Goal: Task Accomplishment & Management: Complete application form

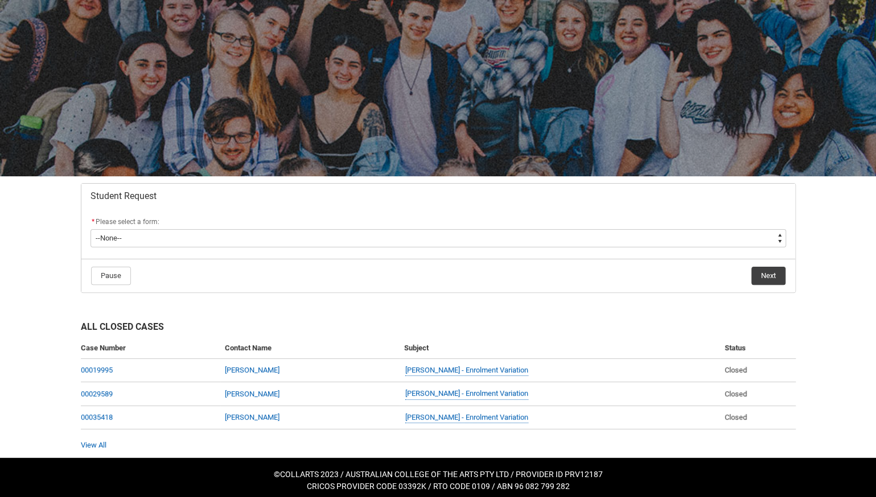
scroll to position [55, 0]
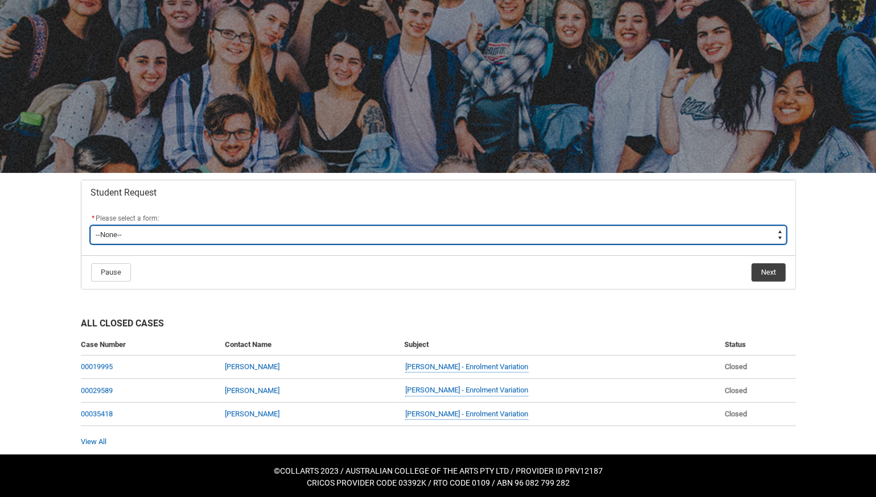
click at [220, 230] on select "--None-- Academic Transcript Application to Appeal Assignment Extension Change …" at bounding box center [437, 235] width 695 height 18
type lightning-select "Assignment_Extension_Choice"
click at [90, 226] on select "--None-- Academic Transcript Application to Appeal Assignment Extension Change …" at bounding box center [437, 235] width 695 height 18
select select "Assignment_Extension_Choice"
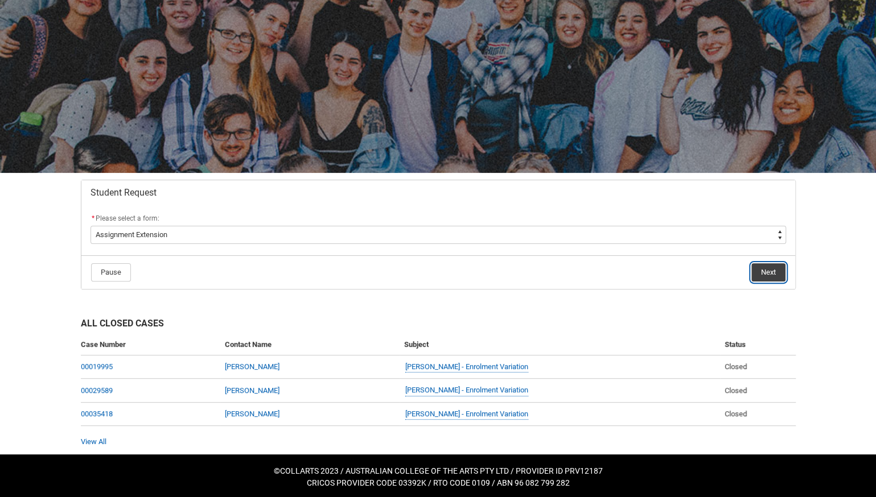
click at [754, 276] on button "Next" at bounding box center [768, 272] width 34 height 18
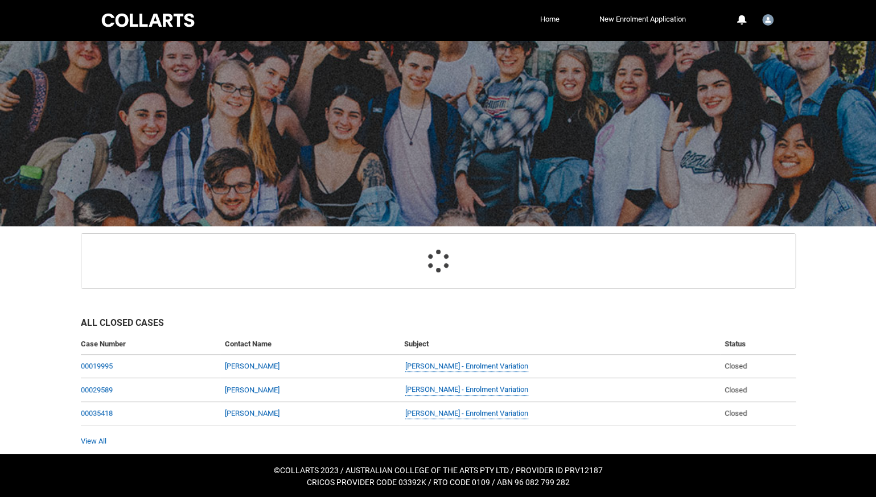
scroll to position [77, 0]
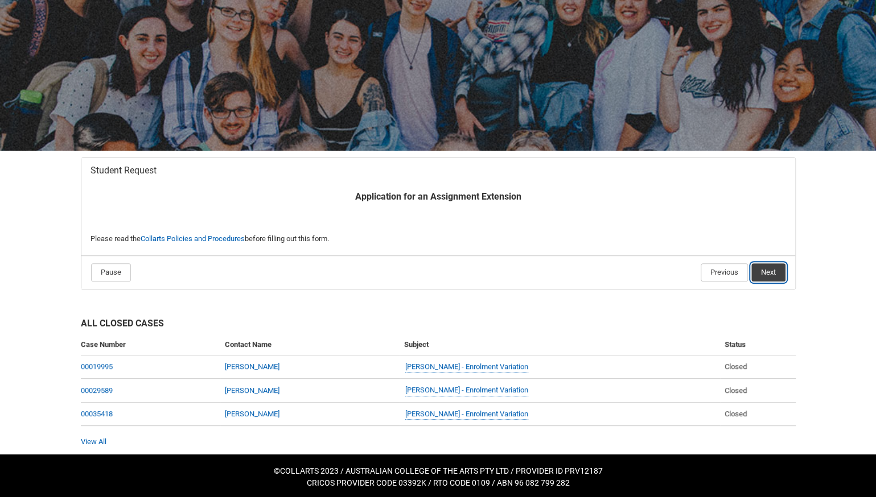
click at [781, 274] on button "Next" at bounding box center [768, 272] width 34 height 18
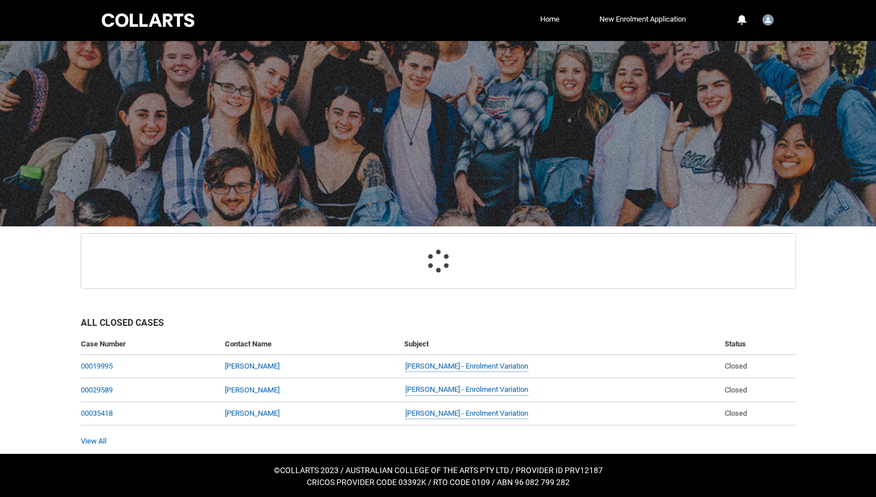
scroll to position [121, 0]
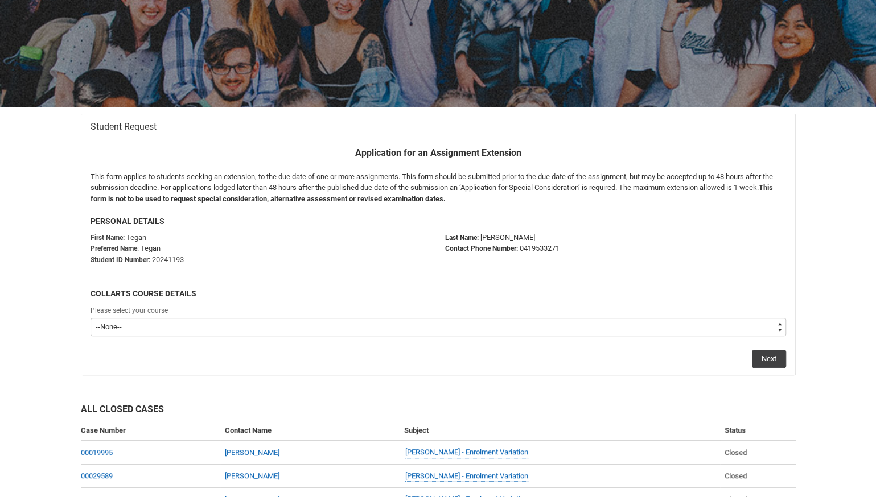
click at [473, 327] on select "--None-- Bachelor of Arts (Interior Design)" at bounding box center [437, 327] width 695 height 18
type lightning-select "recordPicklist_ProgramEnrollment.a0jOZ000003EbCTYA0"
click at [90, 318] on select "--None-- Bachelor of Arts (Interior Design)" at bounding box center [437, 327] width 695 height 18
select select "recordPicklist_ProgramEnrollment.a0jOZ000003EbCTYA0"
click at [767, 360] on button "Next" at bounding box center [769, 359] width 34 height 18
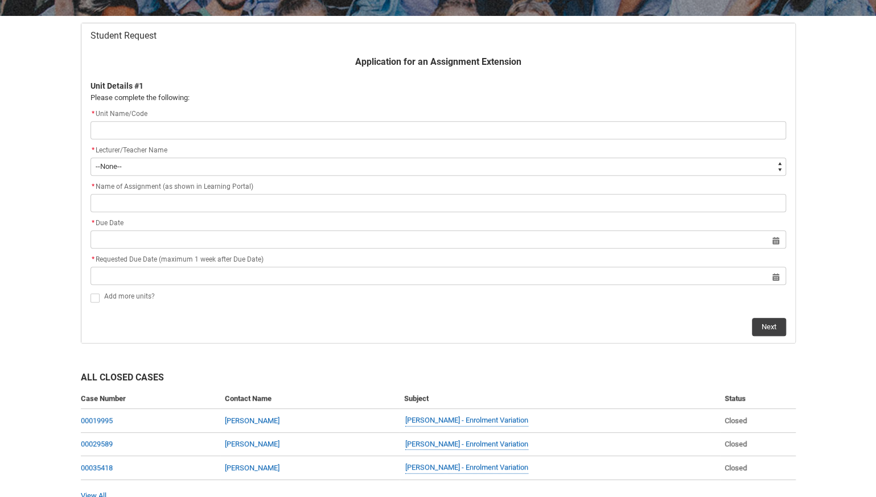
scroll to position [209, 0]
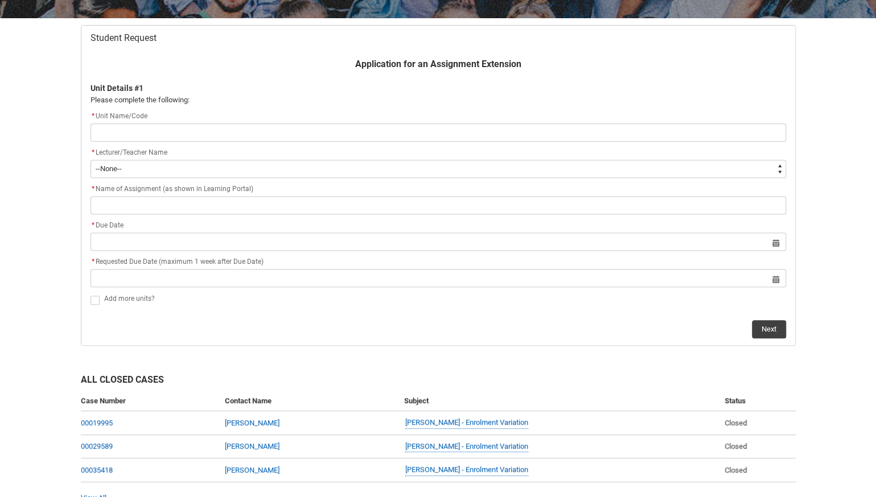
type lightning-primitive-input-simple "IDDC4"
type input "IDDC4"
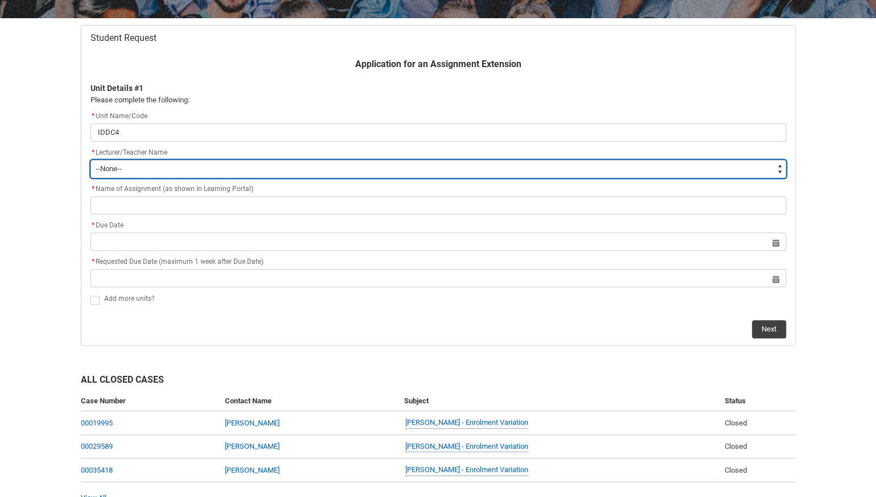
click at [282, 163] on select "--None-- [PERSON_NAME] [PERSON_NAME] [PERSON_NAME] [PERSON_NAME] [PERSON_NAME] …" at bounding box center [437, 169] width 695 height 18
type lightning-select "Faculty_NamefromNtoZ.0035g00000b9AZ4AAM"
click at [90, 160] on select "--None-- [PERSON_NAME] [PERSON_NAME] [PERSON_NAME] [PERSON_NAME] [PERSON_NAME] …" at bounding box center [437, 169] width 695 height 18
select select "Faculty_NamefromNtoZ.0035g00000b9AZ4AAM"
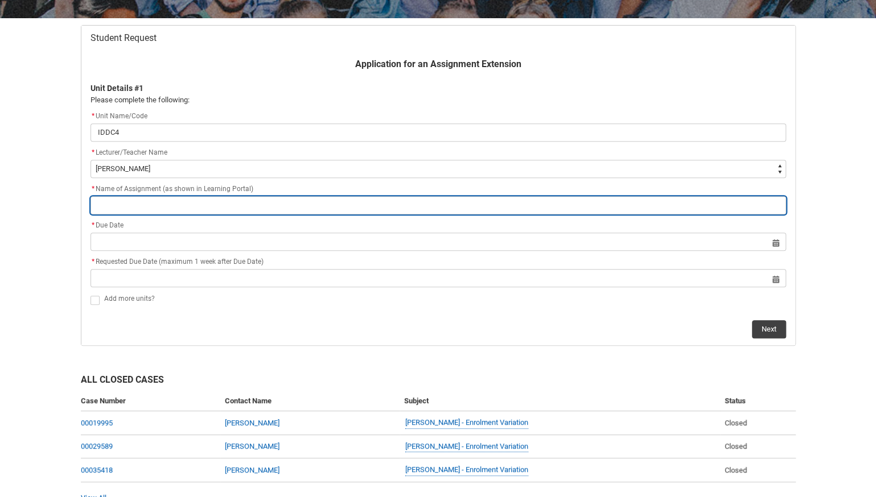
click at [158, 206] on input "Redu_Student_Request flow" at bounding box center [437, 205] width 695 height 18
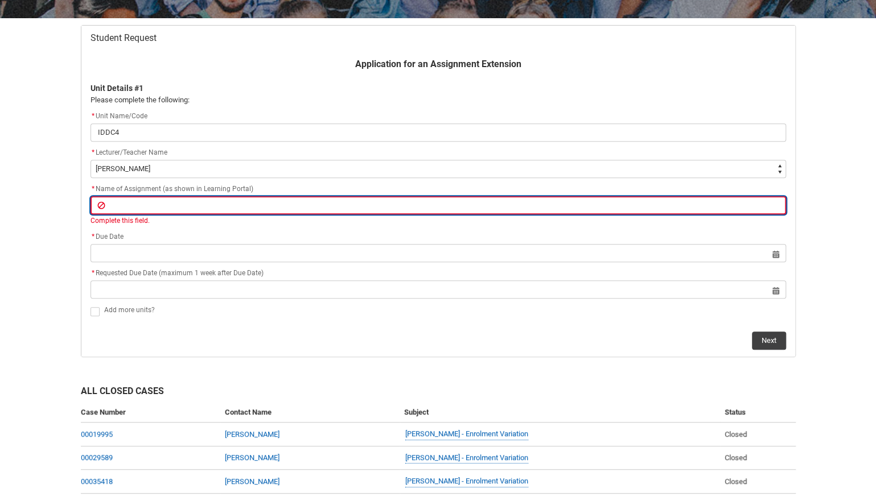
paste input "Assignment 3: Practical exercise Digital Drawing documentation package - Part 2"
type lightning-primitive-input-simple "Assignment 3: Practical exercise Digital Drawing documentation package - Part 2"
type input "Assignment 3: Practical exercise Digital Drawing documentation package - Part 2"
click at [131, 200] on input "Assignment 3: Practical exercise Digital Drawing documentation package - Part 2" at bounding box center [437, 205] width 695 height 18
click at [397, 201] on input "Assignment 3: Practical exercise Digital Drawing documentation package - Part 2" at bounding box center [437, 205] width 695 height 18
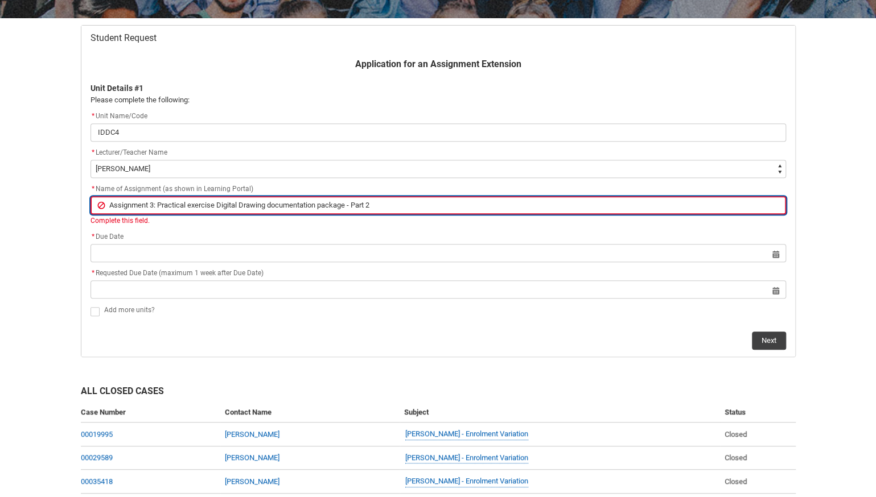
type lightning-primitive-input-simple "Assignment 3: Practical exercise Digital Drawing documentation package - Part 2"
type input "Assignment 3: Practical exercise Digital Drawing documentation package - Part 2"
type lightning-primitive-input-simple "Assignment 3: Practical exercise Digital Drawing documentation package - Part 2"
type input "Assignment 3: Practical exercise Digital Drawing documentation package - Part 2"
click at [105, 205] on input "Assignment 3: Practical exercise Digital Drawing documentation package - Part 2" at bounding box center [437, 205] width 695 height 18
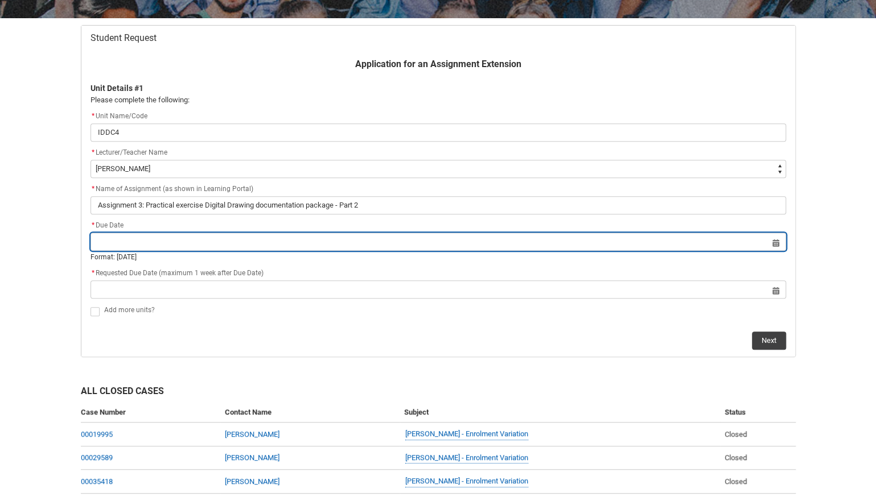
click at [170, 253] on lightning-datepicker "Select a date for Format: [DATE]" at bounding box center [437, 249] width 695 height 25
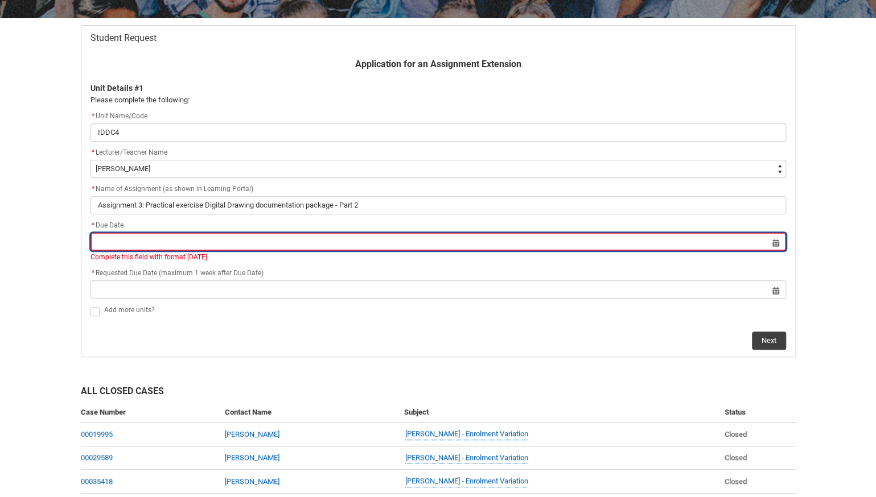
click at [776, 240] on input "Redu_Student_Request flow" at bounding box center [437, 242] width 695 height 18
select select "2025"
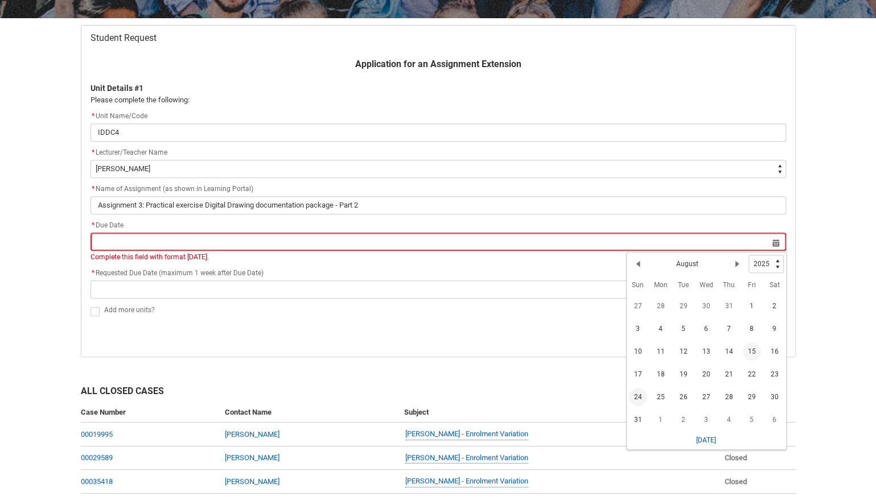
click at [636, 398] on span "24" at bounding box center [638, 397] width 18 height 18
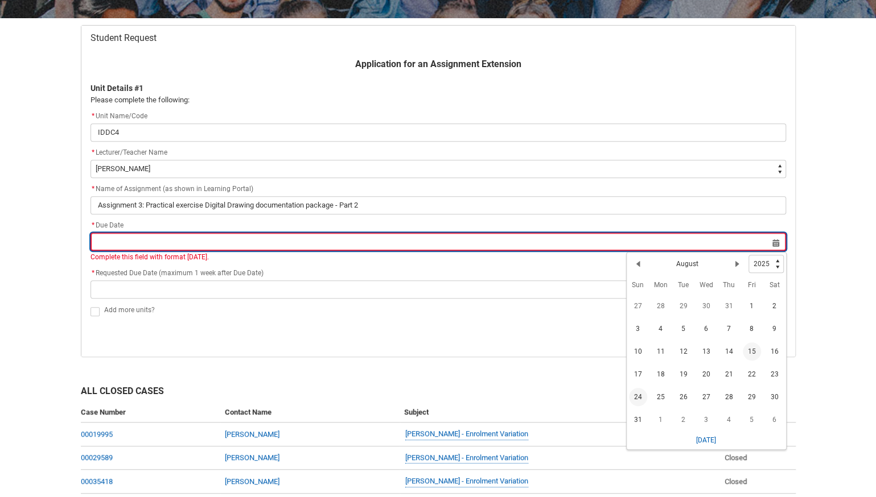
type lightning-datepicker "[DATE]"
type lightning-input "[DATE]"
type input "[DATE]"
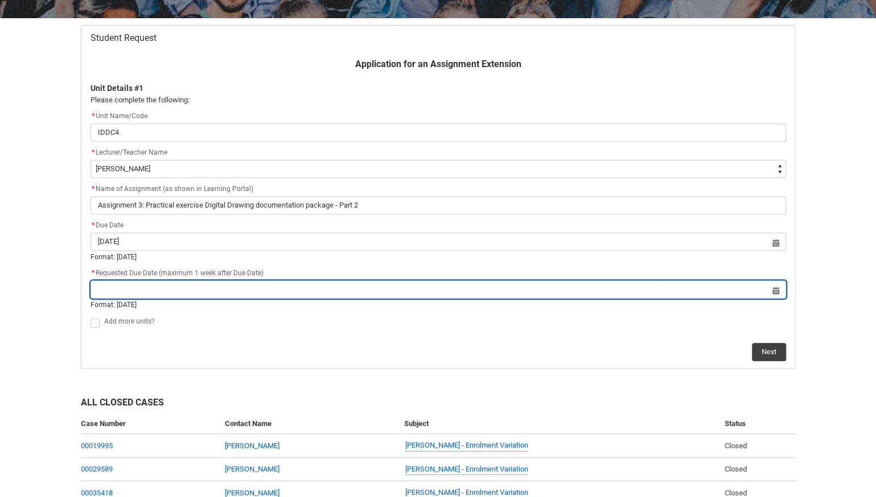
click at [185, 283] on input "Redu_Student_Request flow" at bounding box center [437, 290] width 695 height 18
select select "2025"
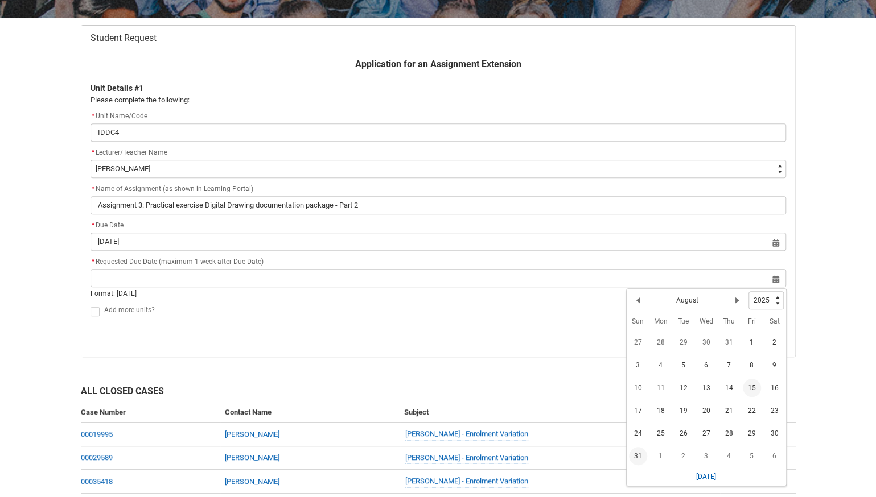
click at [637, 458] on span "31" at bounding box center [638, 456] width 18 height 18
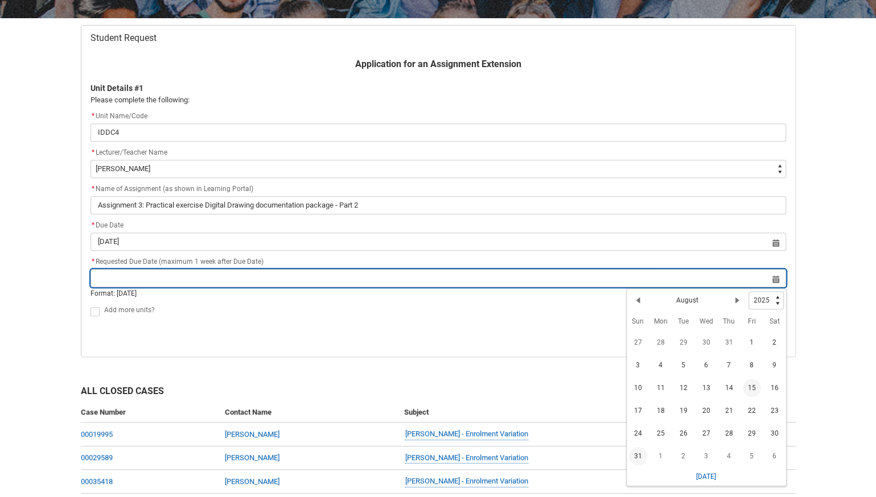
type lightning-datepicker "[DATE]"
type lightning-input "[DATE]"
type input "[DATE]"
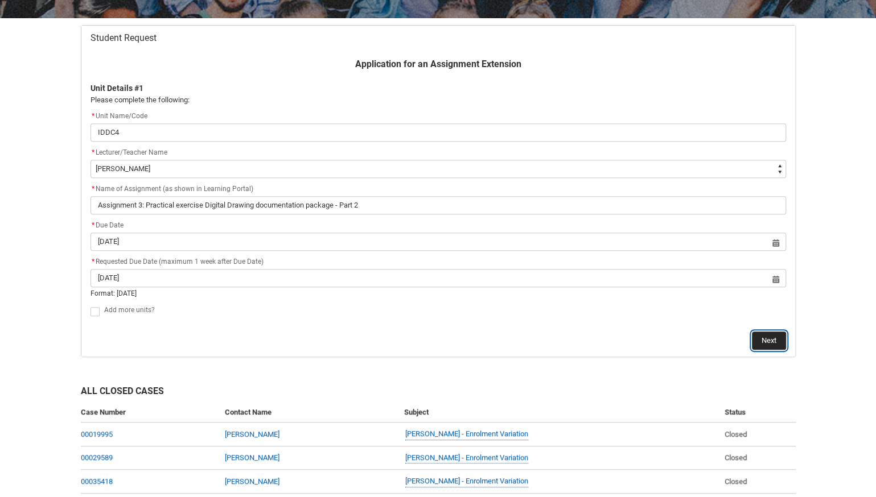
click at [769, 343] on button "Next" at bounding box center [769, 341] width 34 height 18
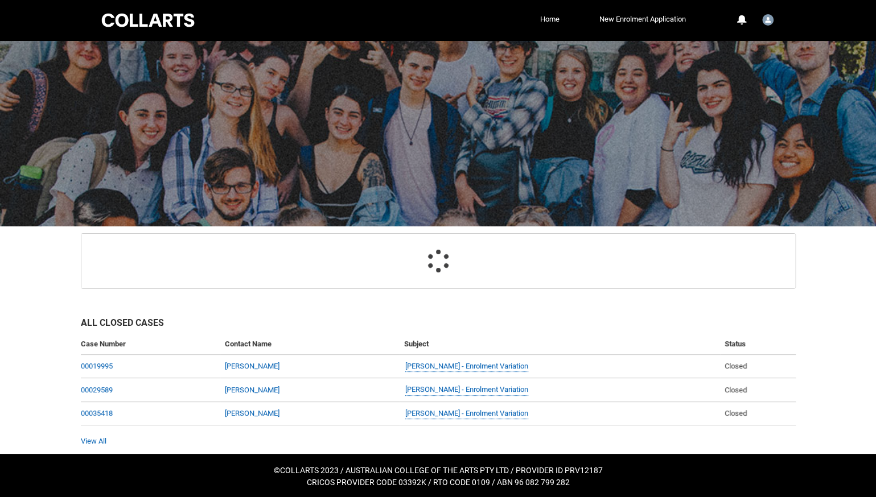
scroll to position [121, 0]
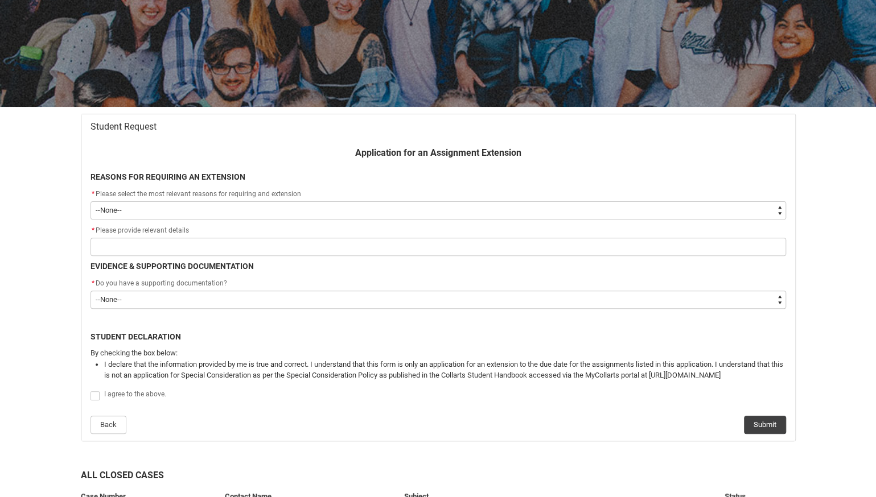
click at [205, 210] on select "--None-- Medical Reasons Work obligations Family obligations Academic Difficult…" at bounding box center [437, 210] width 695 height 18
type lightning-select "choice_AssignmentExtension_Reason_MedicalReasons"
click at [90, 201] on select "--None-- Medical Reasons Work obligations Family obligations Academic Difficult…" at bounding box center [437, 210] width 695 height 18
select select "choice_AssignmentExtension_Reason_MedicalReasons"
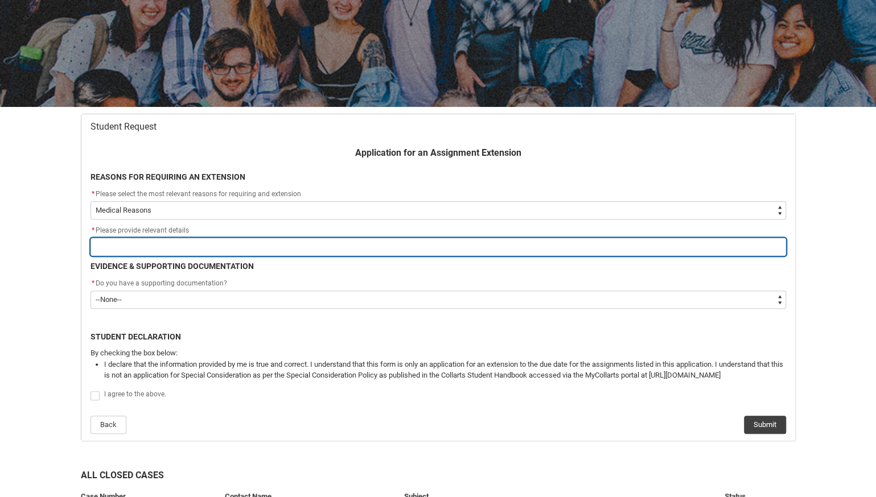
click at [179, 244] on input "Redu_Student_Request flow" at bounding box center [437, 247] width 695 height 18
type lightning-primitive-input-simple "M"
type input "M"
type lightning-primitive-input-simple "Mu"
type input "Mu"
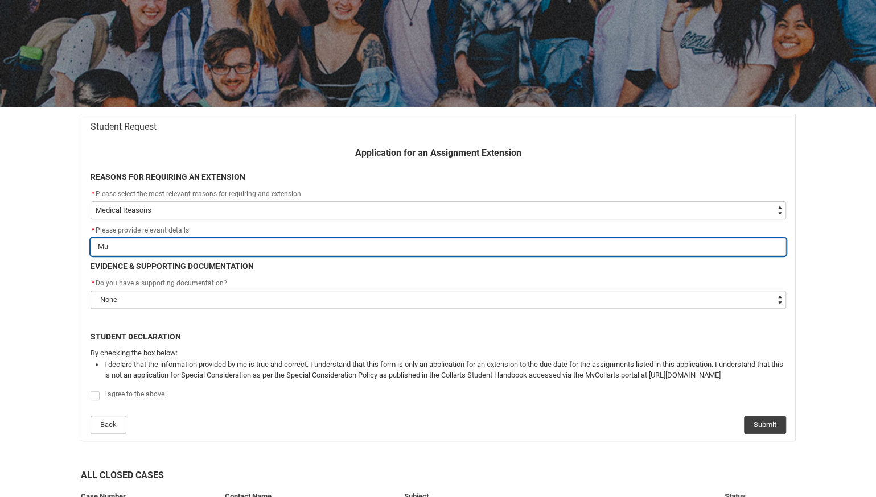
type lightning-primitive-input-simple "Mul"
type input "Mul"
type lightning-primitive-input-simple "Mult"
type input "Mult"
type lightning-primitive-input-simple "Multi"
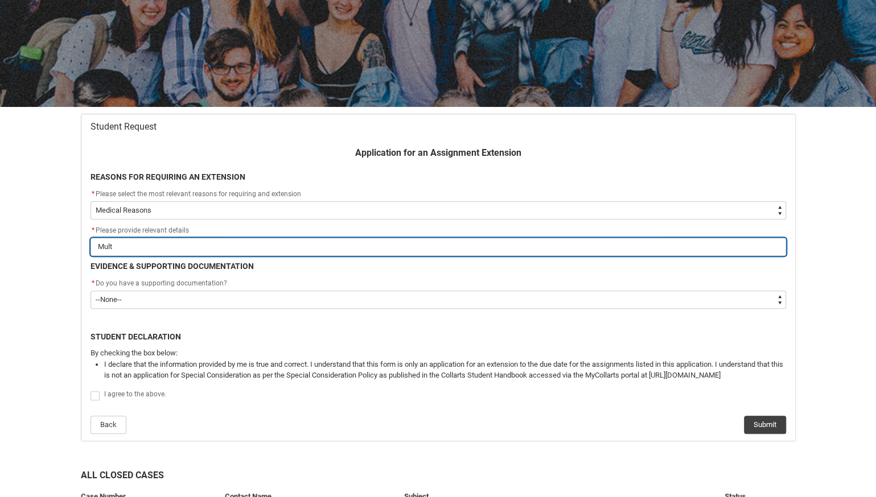
type input "Multi"
type lightning-primitive-input-simple "Multip"
type input "Multip"
type lightning-primitive-input-simple "Multipl"
type input "Multipl"
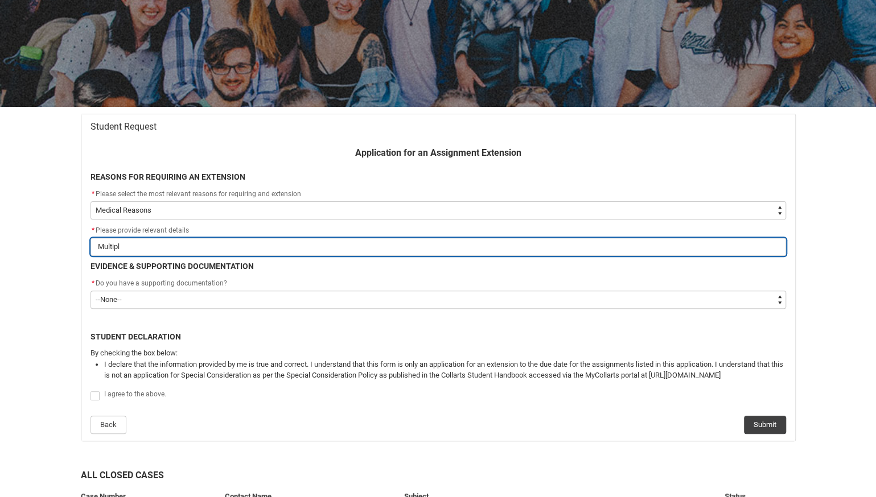
type lightning-primitive-input-simple "Multiple"
type input "Multiple"
type lightning-primitive-input-simple "Multiple"
type input "Multiple"
type lightning-primitive-input-simple "Multiple m"
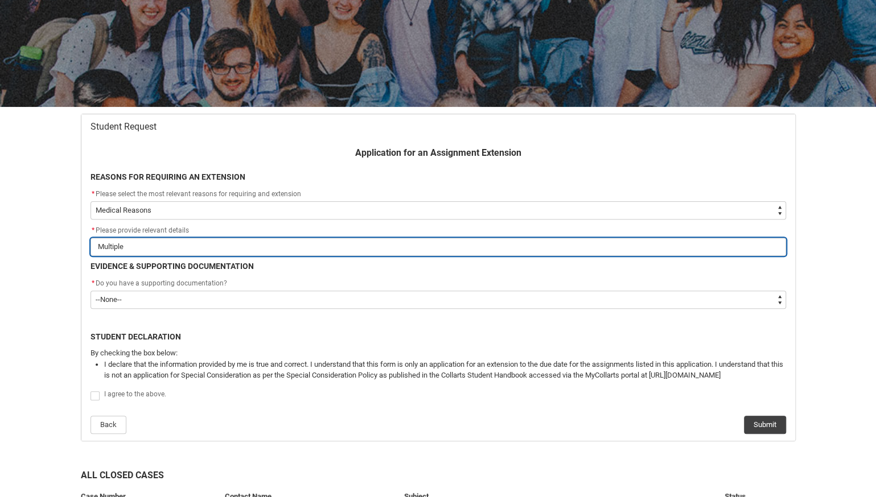
type input "Multiple m"
type lightning-primitive-input-simple "Multiple mi"
type input "Multiple mi"
type lightning-primitive-input-simple "Multiple mig"
type input "Multiple mig"
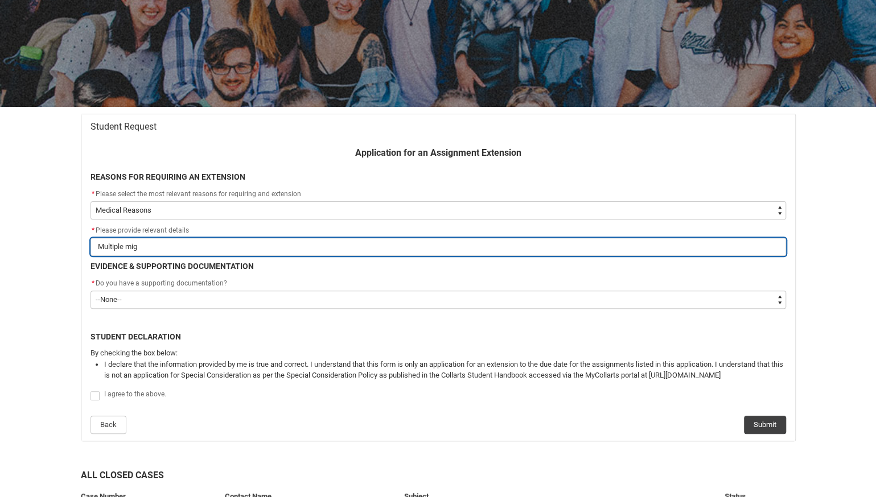
type lightning-primitive-input-simple "Multiple migr"
type input "Multiple migr"
type lightning-primitive-input-simple "Multiple migra"
type input "Multiple migra"
type lightning-primitive-input-simple "Multiple migrai"
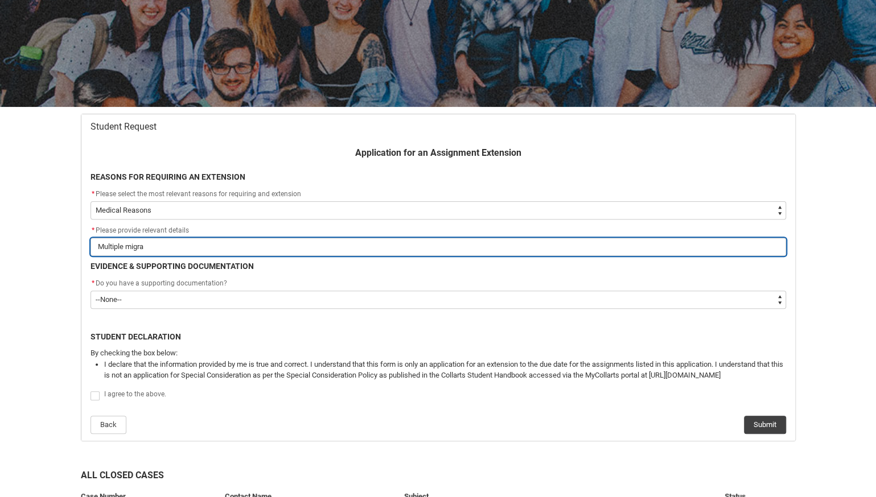
type input "Multiple migrai"
type lightning-primitive-input-simple "Multiple migrain"
type input "Multiple migrain"
type lightning-primitive-input-simple "Multiple migrains"
type input "Multiple migrains"
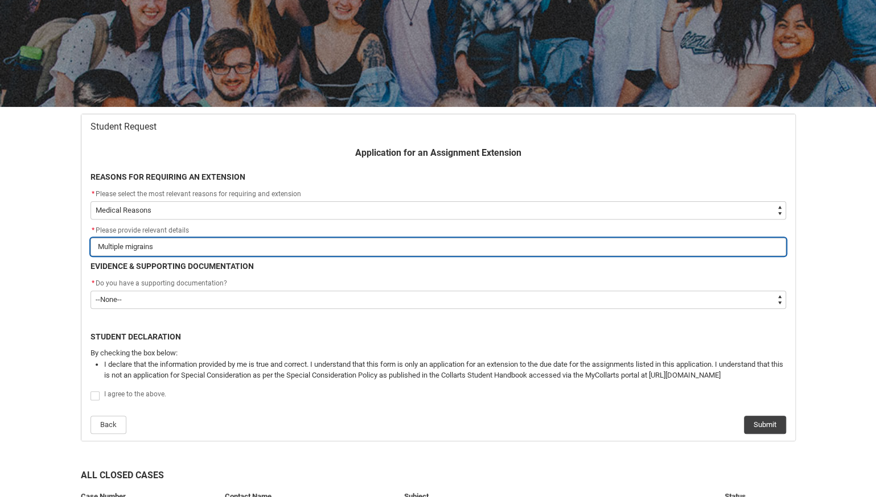
type lightning-primitive-input-simple "Multiple migrains"
type input "Multiple migrains"
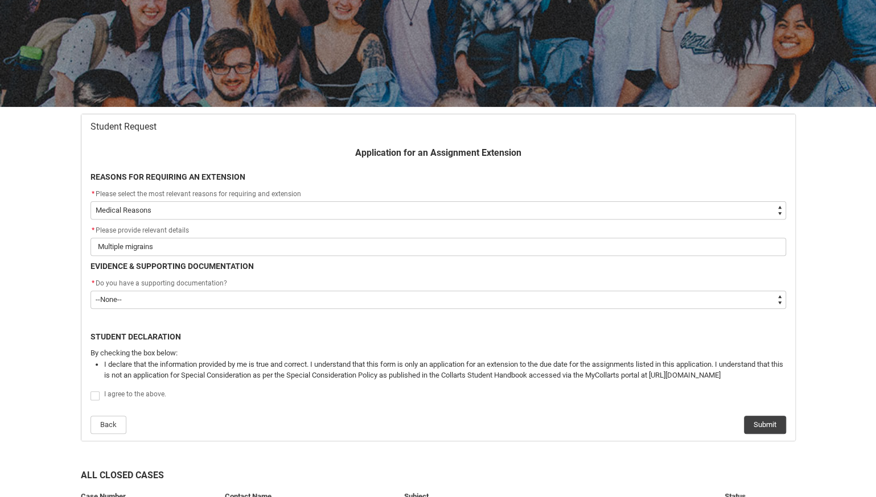
type lightning-primitive-input-simple "Multiple migraines"
type input "Multiple migraines"
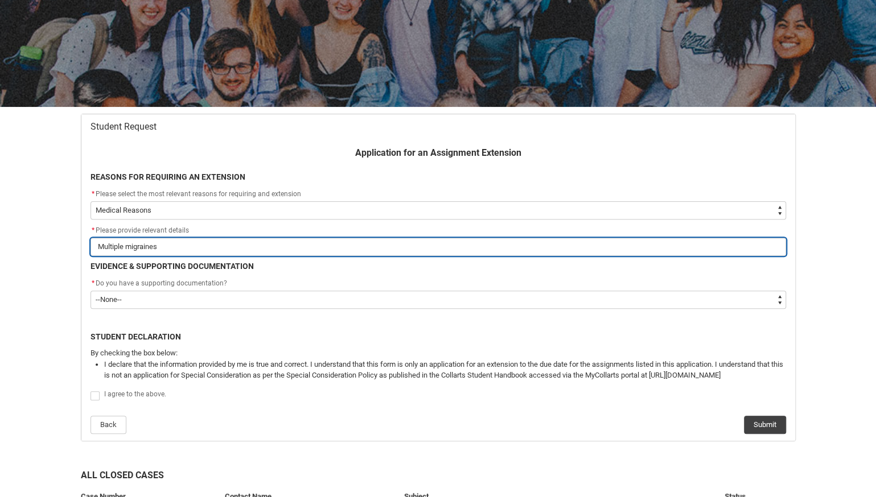
type lightning-primitive-input-simple "Multiple migrainesb"
type input "Multiple migrainesb"
type lightning-primitive-input-simple "Multiple migraines"
type input "Multiple migraines"
type lightning-primitive-input-simple "Multiple migraines"
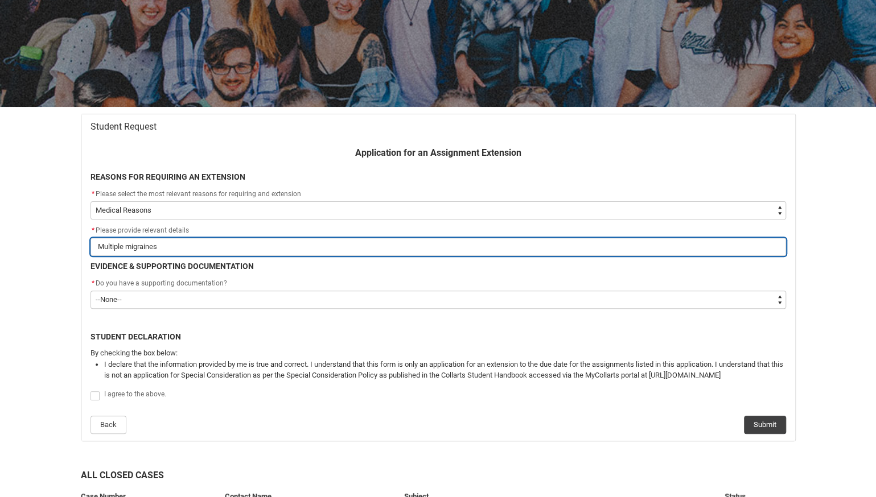
type input "Multiple migraines"
type lightning-primitive-input-simple "Multiple migraines p"
type input "Multiple migraines p"
type lightning-primitive-input-simple "Multiple migraines pr"
type input "Multiple migraines pr"
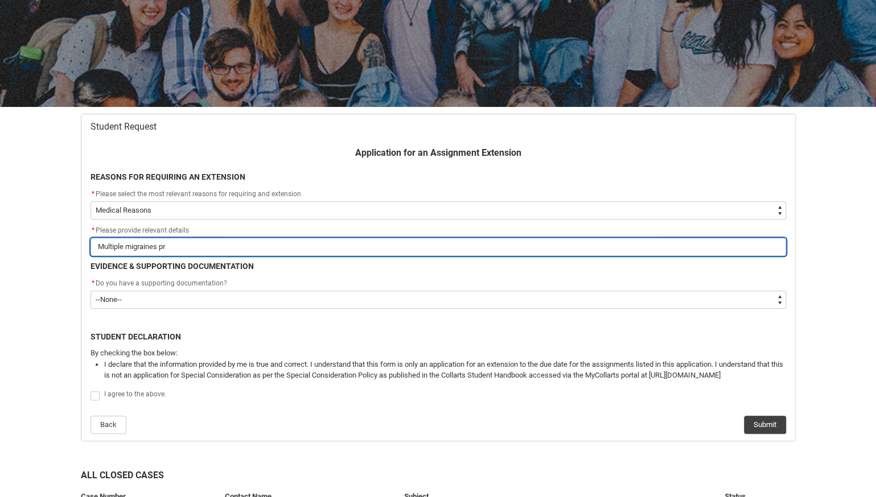
type lightning-primitive-input-simple "Multiple migraines pre"
type input "Multiple migraines pre"
type lightning-primitive-input-simple "Multiple migraines prev"
type input "Multiple migraines prev"
type lightning-primitive-input-simple "Multiple migraines preve"
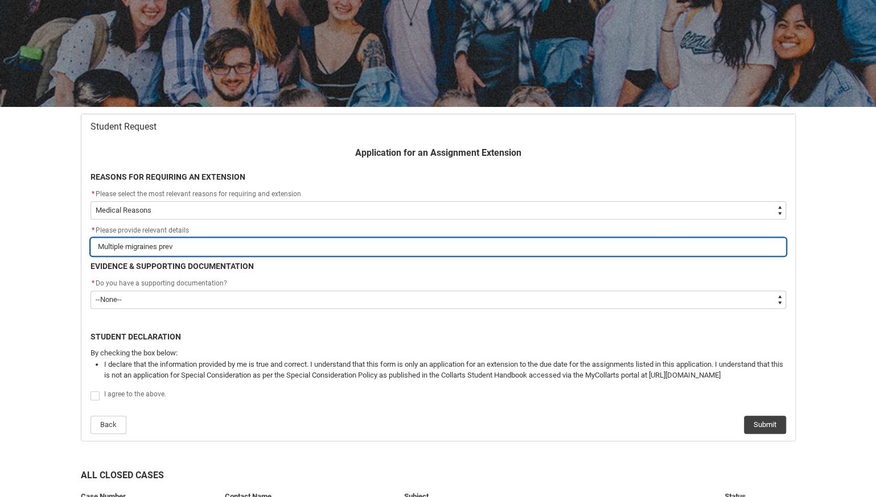
type input "Multiple migraines preve"
type lightning-primitive-input-simple "Multiple migraines preven"
type input "Multiple migraines preven"
type lightning-primitive-input-simple "Multiple migraines prevent"
type input "Multiple migraines prevent"
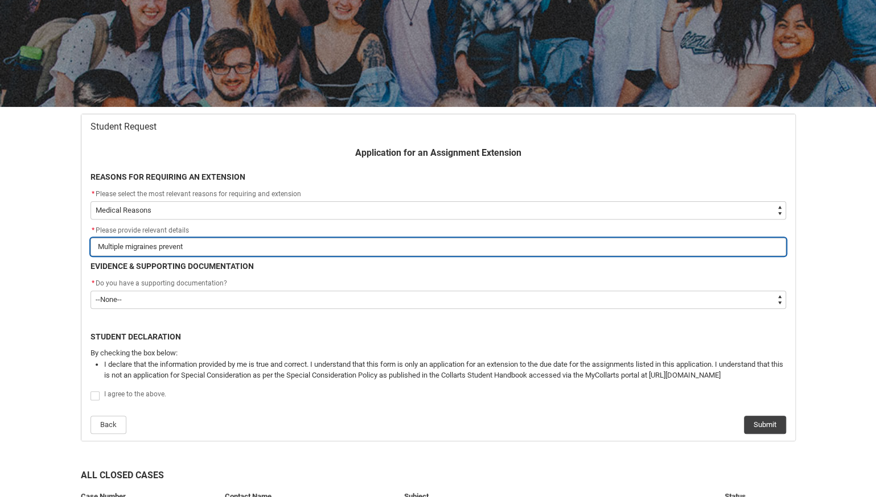
type lightning-primitive-input-simple "Multiple migraines preventi"
type input "Multiple migraines preventi"
type lightning-primitive-input-simple "Multiple migraines preventin"
type input "Multiple migraines preventin"
type lightning-primitive-input-simple "Multiple migraines preventing"
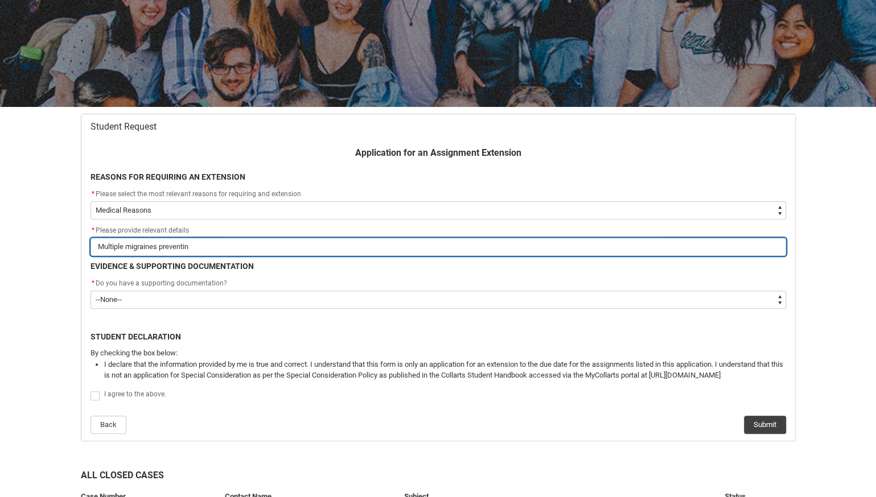
type input "Multiple migraines preventing"
type lightning-primitive-input-simple "Multiple migraines preventing"
type input "Multiple migraines preventing"
type lightning-primitive-input-simple "Multiple migraines preventing m"
type input "Multiple migraines preventing m"
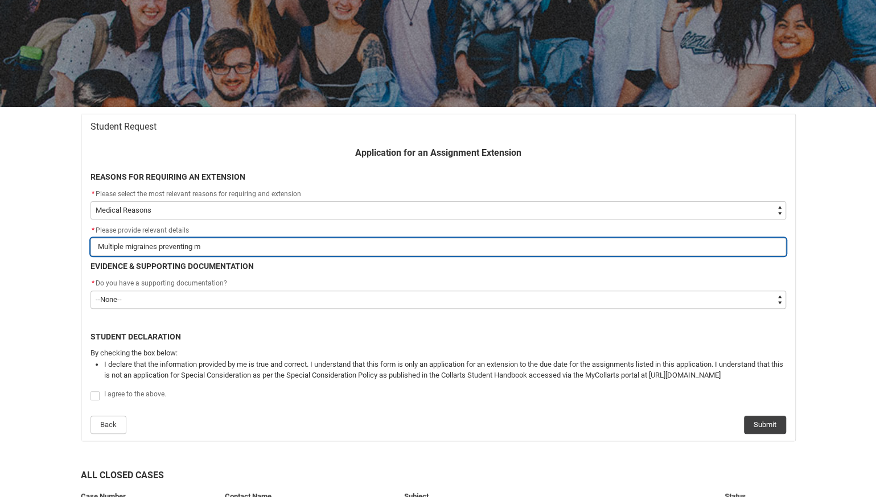
type lightning-primitive-input-simple "Multiple migraines preventing me"
type input "Multiple migraines preventing me"
type lightning-primitive-input-simple "Multiple migraines preventing me"
type input "Multiple migraines preventing me"
type lightning-primitive-input-simple "Multiple migraines preventing me f"
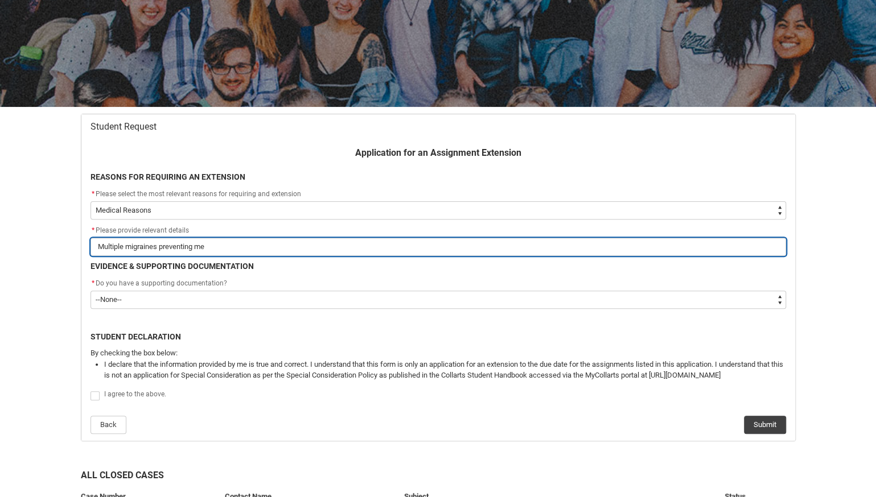
type input "Multiple migraines preventing me f"
type lightning-primitive-input-simple "Multiple migraines preventing me fo"
type input "Multiple migraines preventing me fo"
type lightning-primitive-input-simple "Multiple migraines preventing me for"
type input "Multiple migraines preventing me for"
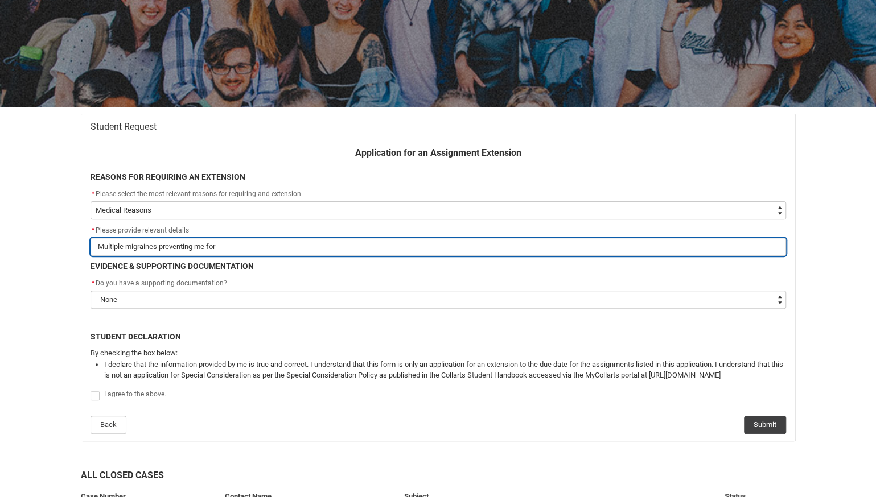
type lightning-primitive-input-simple "Multiple migraines preventing me form"
type input "Multiple migraines preventing me form"
type lightning-primitive-input-simple "Multiple migraines preventing me form"
type input "Multiple migraines preventing me form"
type lightning-primitive-input-simple "Multiple migraines preventing me form w"
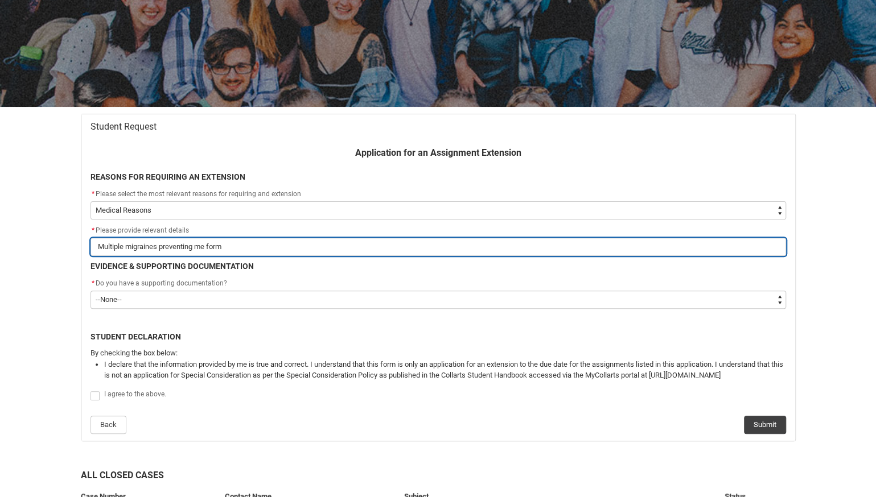
type input "Multiple migraines preventing me form w"
type lightning-primitive-input-simple "Multiple migraines preventing me form wo"
type input "Multiple migraines preventing me form wo"
type lightning-primitive-input-simple "Multiple migraines preventing me form wor"
type input "Multiple migraines preventing me form wor"
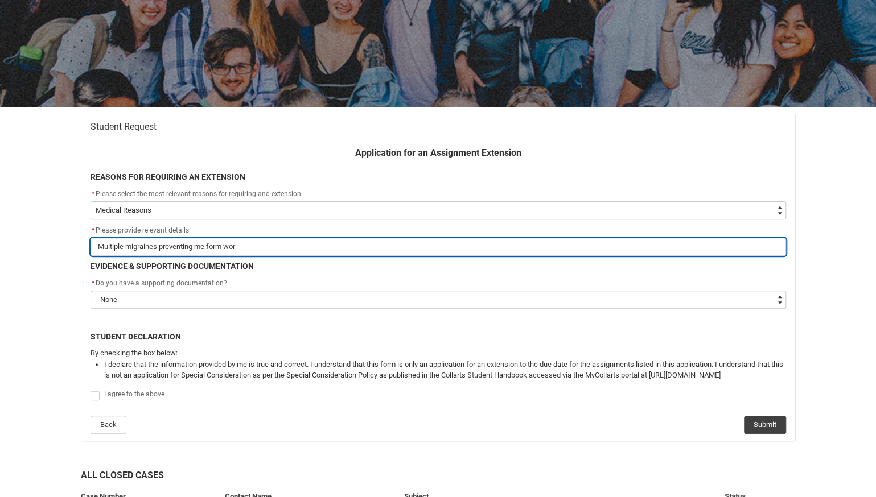
type lightning-primitive-input-simple "Multiple migraines preventing me form work"
type input "Multiple migraines preventing me form work"
type lightning-primitive-input-simple "Multiple migraines preventing me form worki"
type input "Multiple migraines preventing me form worki"
type lightning-primitive-input-simple "Multiple migraines preventing me form workin"
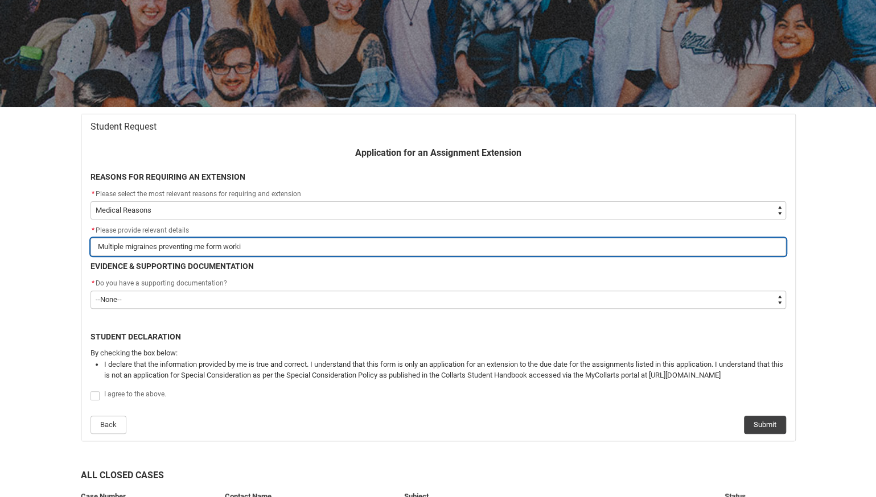
type input "Multiple migraines preventing me form workin"
type lightning-primitive-input-simple "Multiple migraines preventing me form working"
type input "Multiple migraines preventing me form working"
type lightning-primitive-input-simple "Multiple migraines preventing me form working"
type input "Multiple migraines preventing me form working"
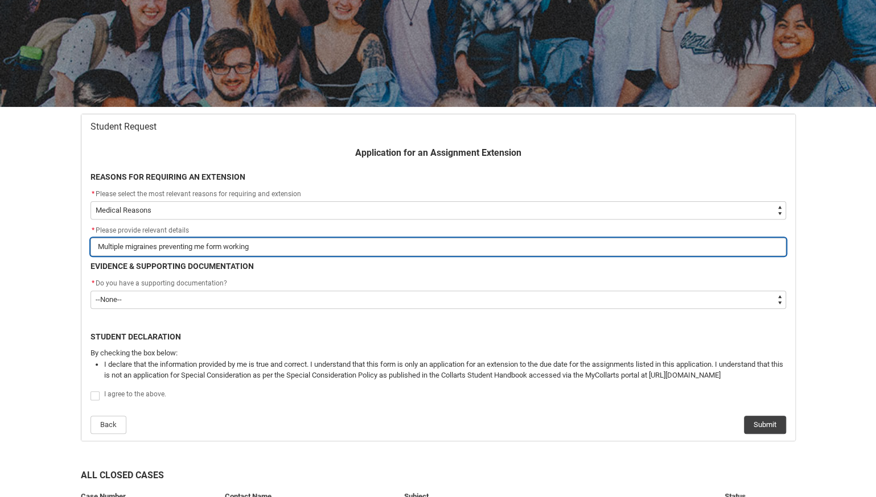
type lightning-primitive-input-simple "Multiple migraines preventing me form working o"
type input "Multiple migraines preventing me form working o"
type lightning-primitive-input-simple "Multiple migraines preventing me form working on"
type input "Multiple migraines preventing me form working on"
type lightning-primitive-input-simple "Multiple migraines preventing me form working on"
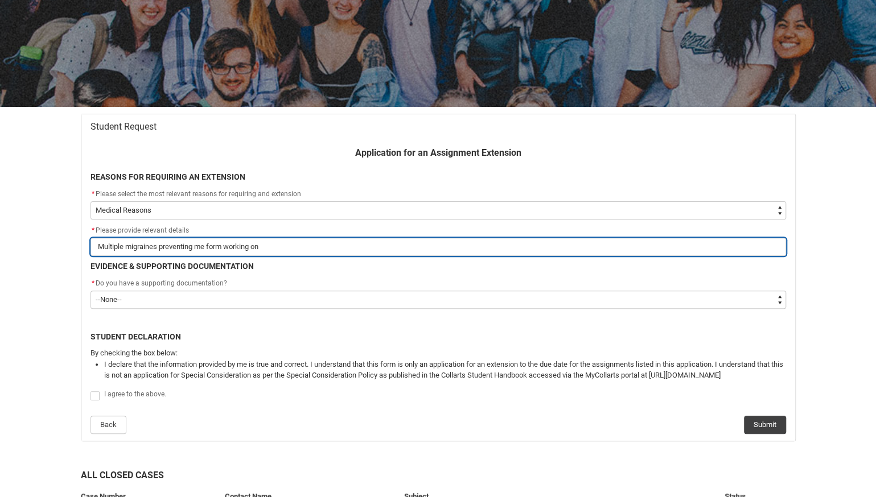
type input "Multiple migraines preventing me form working on"
type lightning-primitive-input-simple "Multiple migraines preventing me form working on m"
type input "Multiple migraines preventing me form working on m"
type lightning-primitive-input-simple "Multiple migraines preventing me form working on my"
type input "Multiple migraines preventing me form working on my"
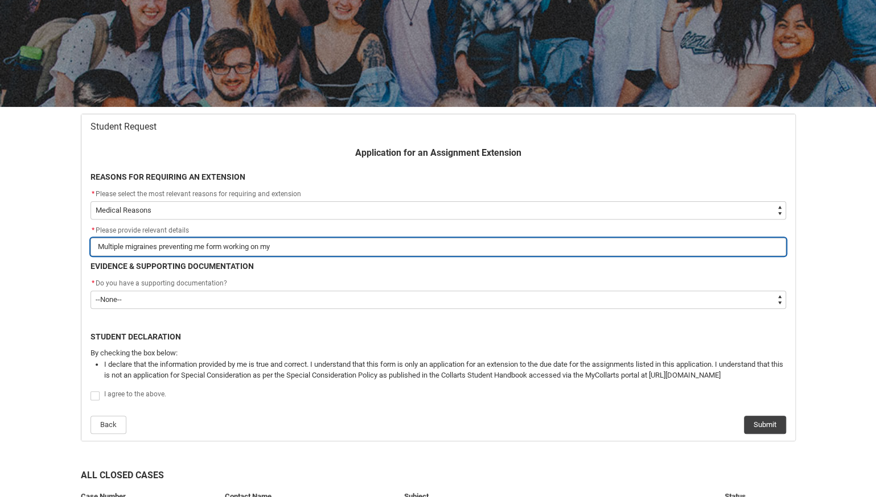
type lightning-primitive-input-simple "Multiple migraines preventing me form working on my"
type input "Multiple migraines preventing me form working on my"
type lightning-primitive-input-simple "Multiple migraines preventing me form working on my l"
type input "Multiple migraines preventing me form working on my l"
type lightning-primitive-input-simple "Multiple migraines preventing me form working on my la"
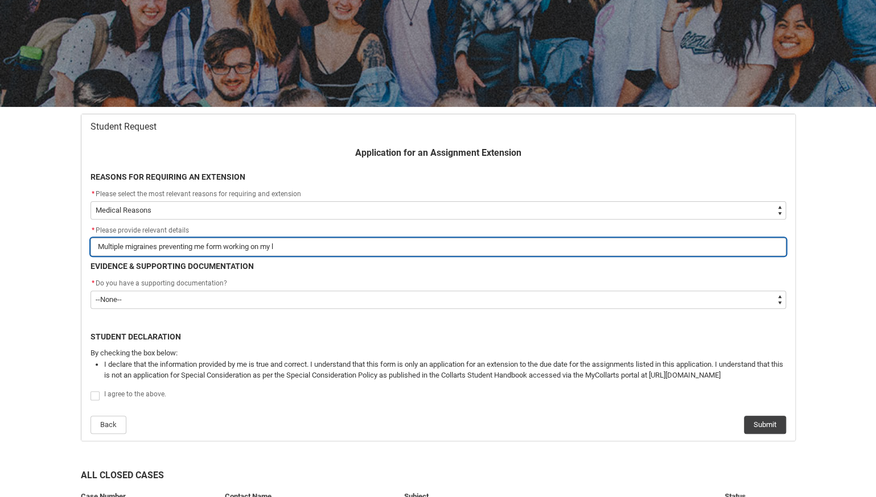
type input "Multiple migraines preventing me form working on my la"
type lightning-primitive-input-simple "Multiple migraines preventing me form working on my lap"
type input "Multiple migraines preventing me form working on my lap"
type lightning-primitive-input-simple "Multiple migraines preventing me form working on my lapt"
type input "Multiple migraines preventing me form working on my lapt"
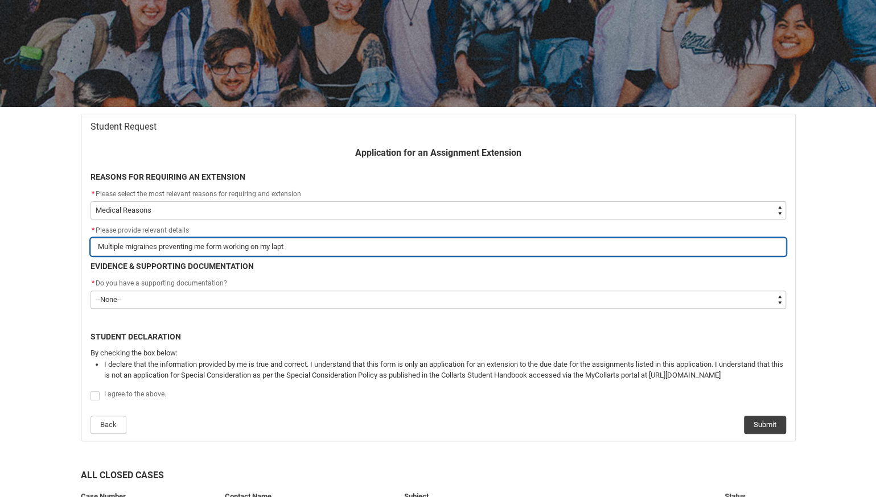
type lightning-primitive-input-simple "Multiple migraines preventing me form working on my lapto"
type input "Multiple migraines preventing me form working on my lapto"
type lightning-primitive-input-simple "Multiple migraines preventing me form working on my laptop"
type input "Multiple migraines preventing me form working on my laptop"
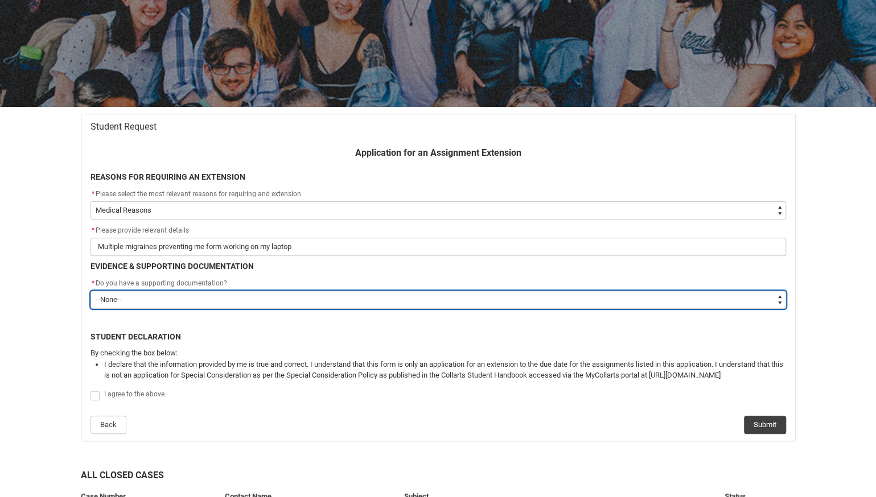
click at [195, 306] on select "--None-- Yes No" at bounding box center [437, 300] width 695 height 18
type lightning-select "Yes"
click at [90, 291] on select "--None-- Yes No" at bounding box center [437, 300] width 695 height 18
select select "Yes"
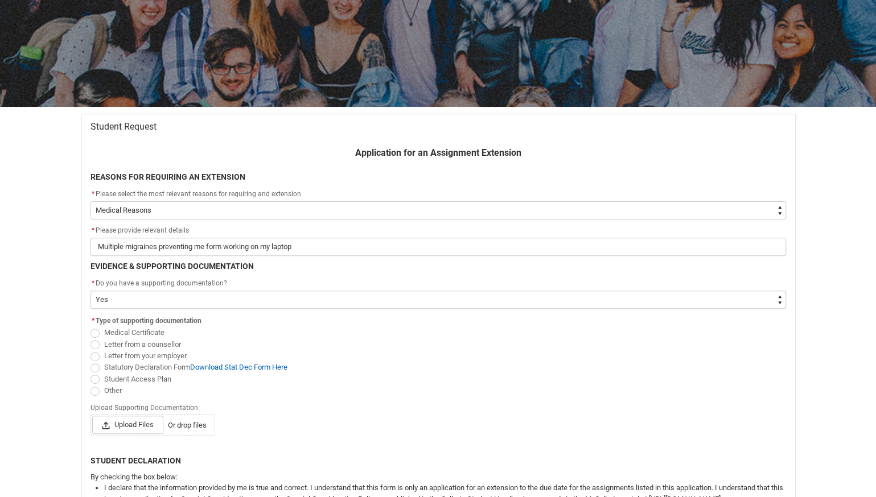
click at [93, 382] on span "Redu_Student_Request flow" at bounding box center [94, 379] width 9 height 9
click at [90, 373] on input "Student Access Plan" at bounding box center [90, 373] width 1 height 1
radio input "true"
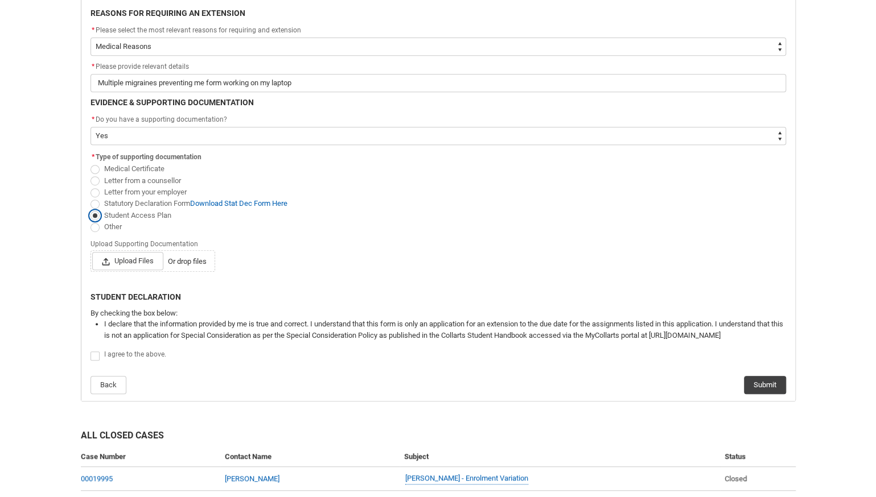
scroll to position [291, 0]
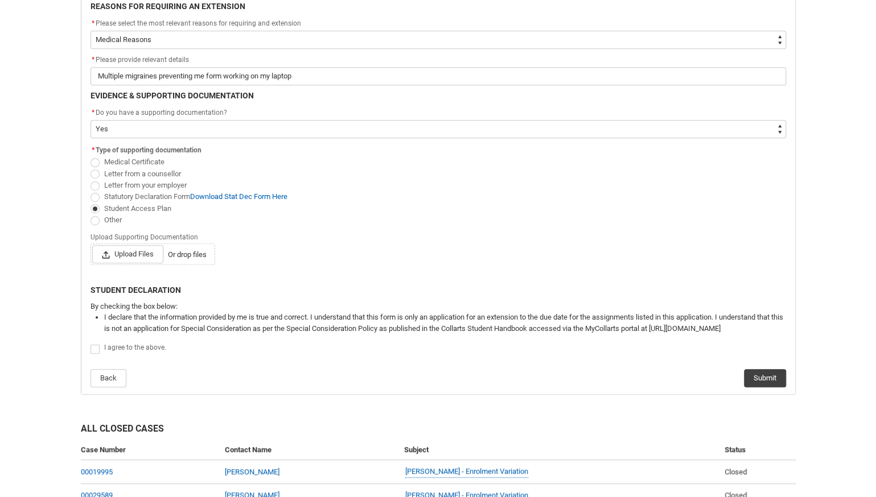
click at [99, 349] on label "Redu_Student_Request flow" at bounding box center [97, 348] width 14 height 9
click at [90, 343] on input "Redu_Student_Request flow" at bounding box center [90, 343] width 1 height 1
type lightning-input "true"
checkbox input "true"
click at [752, 378] on button "Submit" at bounding box center [765, 378] width 42 height 18
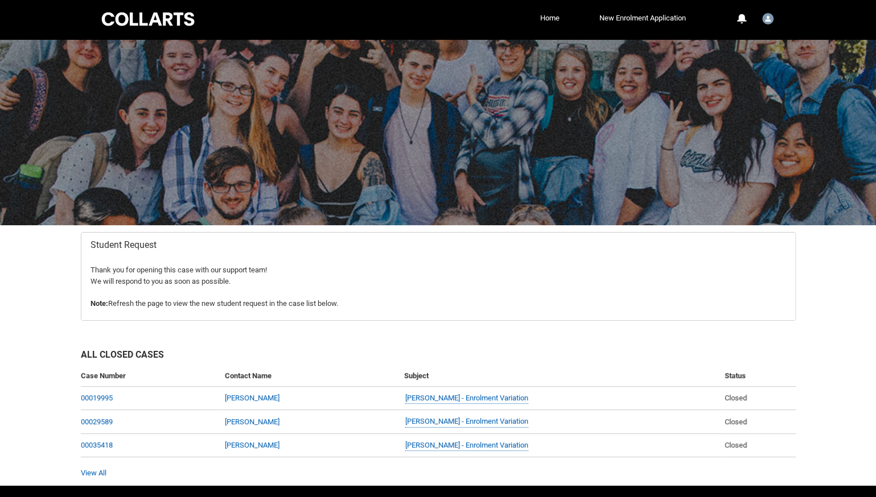
scroll to position [0, 0]
